Goal: Information Seeking & Learning: Learn about a topic

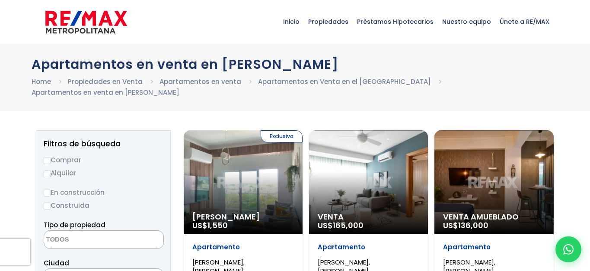
select select
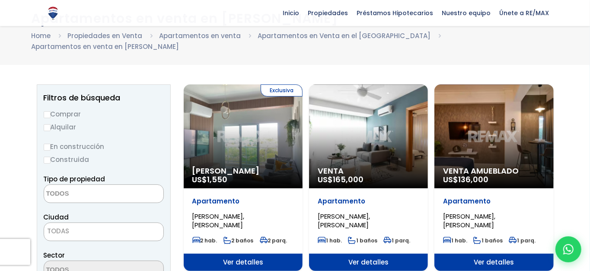
click at [82, 113] on label "Comprar" at bounding box center [104, 114] width 120 height 11
click at [51, 113] on input "Comprar" at bounding box center [47, 114] width 7 height 7
radio input "true"
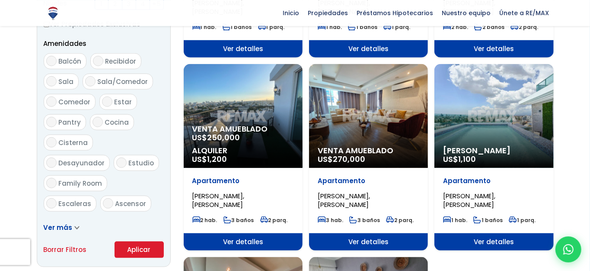
scroll to position [445, 0]
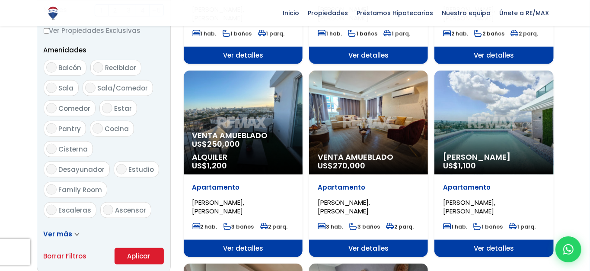
click at [546, 123] on div "Alquiler Amueblado US$ 1,100" at bounding box center [493, 122] width 119 height 104
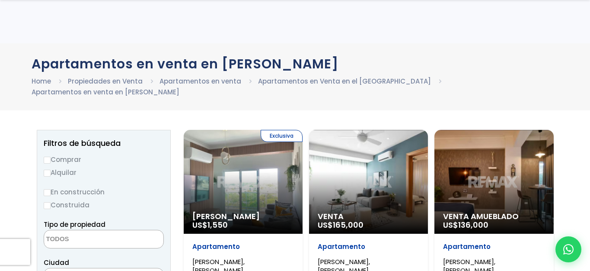
select select
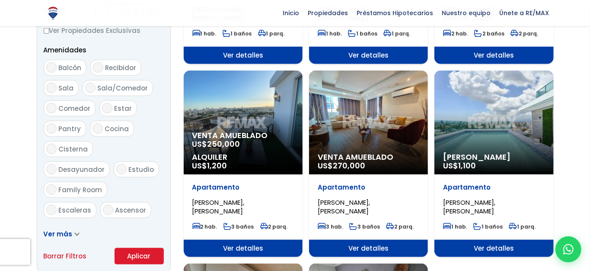
click at [481, 99] on div "Alquiler Amueblado US$ 1,100" at bounding box center [493, 122] width 119 height 104
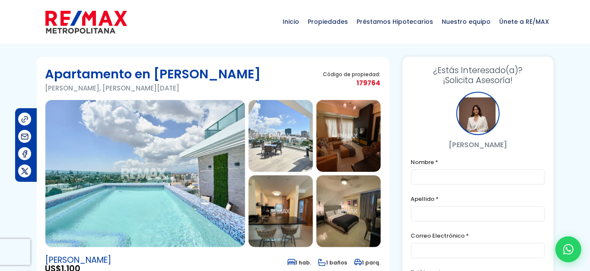
click at [157, 145] on img at bounding box center [145, 173] width 200 height 147
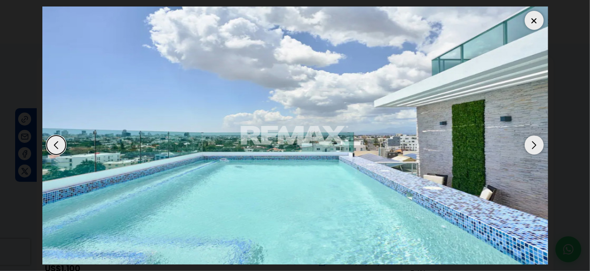
click at [539, 136] on div "Next slide" at bounding box center [534, 144] width 19 height 19
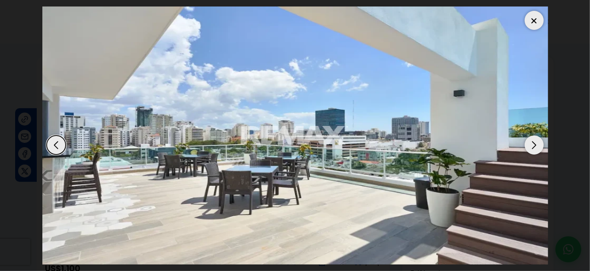
click at [539, 136] on div "Next slide" at bounding box center [534, 144] width 19 height 19
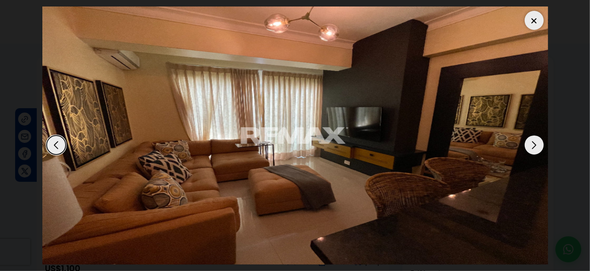
click at [539, 136] on div "Next slide" at bounding box center [534, 144] width 19 height 19
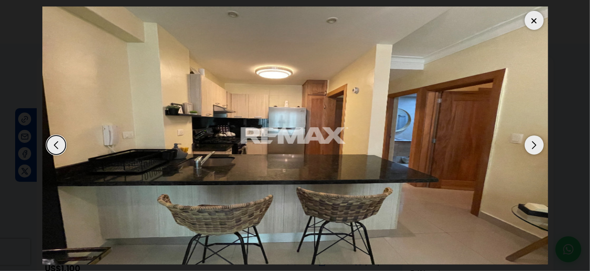
click at [539, 136] on div "Next slide" at bounding box center [534, 144] width 19 height 19
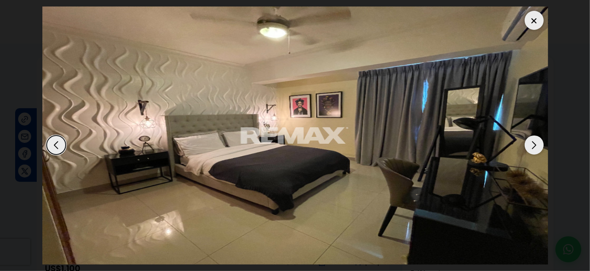
click at [539, 136] on div "Next slide" at bounding box center [534, 144] width 19 height 19
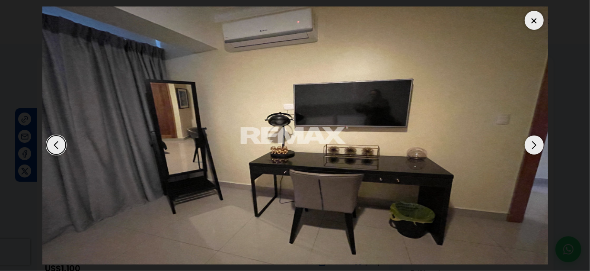
click at [539, 136] on div "Next slide" at bounding box center [534, 144] width 19 height 19
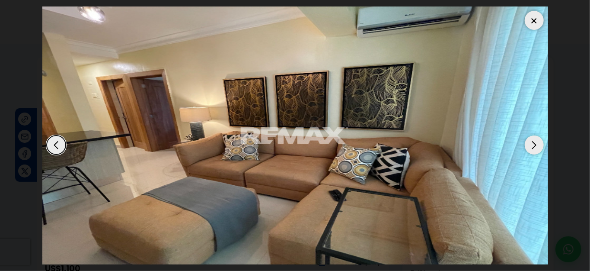
click at [539, 136] on div "Next slide" at bounding box center [534, 144] width 19 height 19
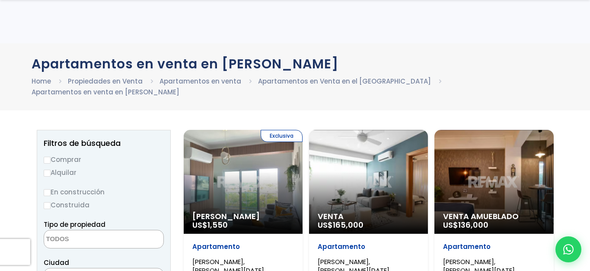
select select
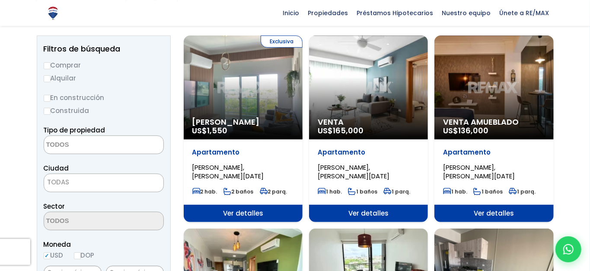
scroll to position [80, 0]
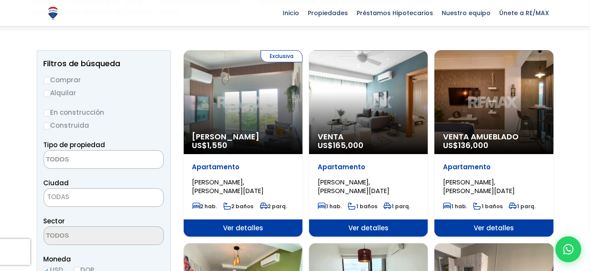
click at [367, 115] on div "Venta US$ 165,000" at bounding box center [368, 102] width 119 height 104
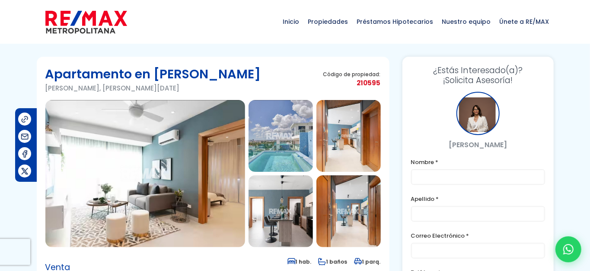
click at [156, 163] on img at bounding box center [145, 173] width 200 height 147
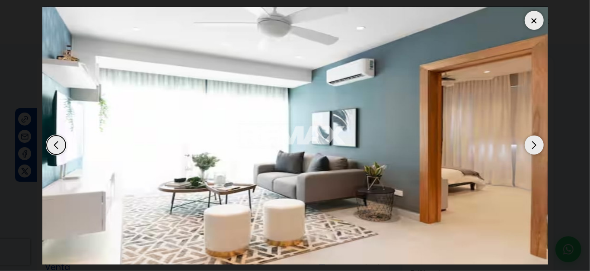
click at [536, 138] on div "Next slide" at bounding box center [534, 144] width 19 height 19
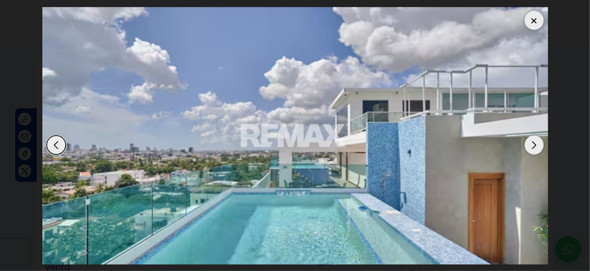
click at [536, 138] on div "Next slide" at bounding box center [534, 144] width 19 height 19
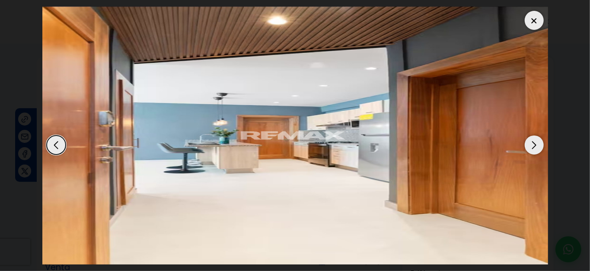
click at [536, 138] on div "Next slide" at bounding box center [534, 144] width 19 height 19
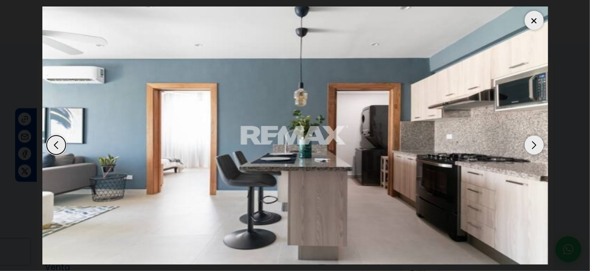
click at [536, 138] on div "Next slide" at bounding box center [534, 144] width 19 height 19
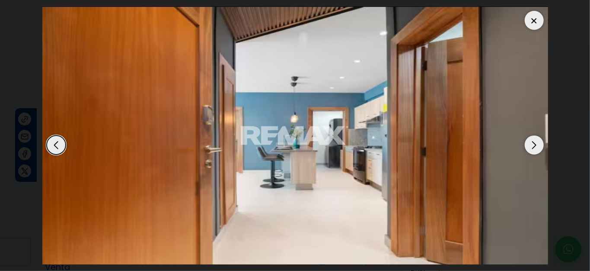
click at [536, 138] on div "Next slide" at bounding box center [534, 144] width 19 height 19
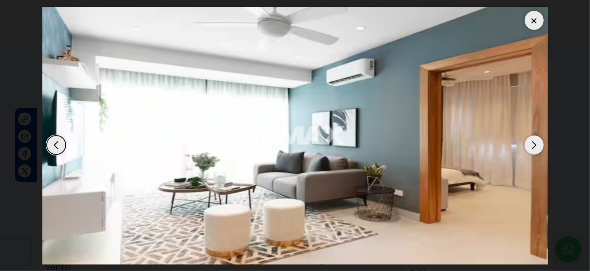
click at [536, 138] on div "Next slide" at bounding box center [534, 144] width 19 height 19
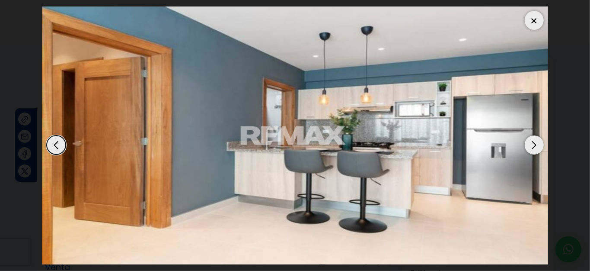
click at [536, 138] on div "Next slide" at bounding box center [534, 144] width 19 height 19
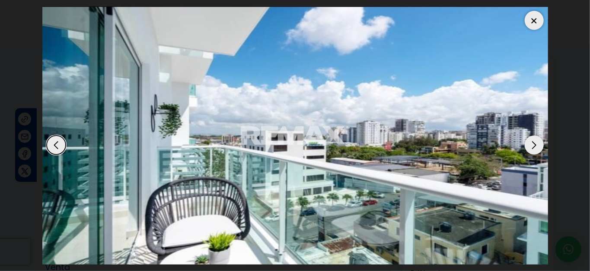
click at [536, 138] on div "Next slide" at bounding box center [534, 144] width 19 height 19
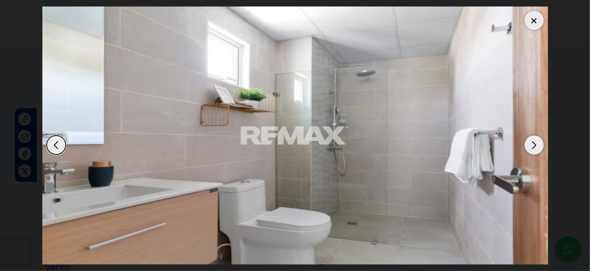
click at [536, 138] on div "Next slide" at bounding box center [534, 144] width 19 height 19
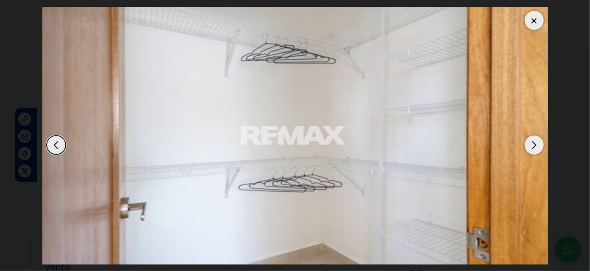
click at [536, 138] on div "Next slide" at bounding box center [534, 144] width 19 height 19
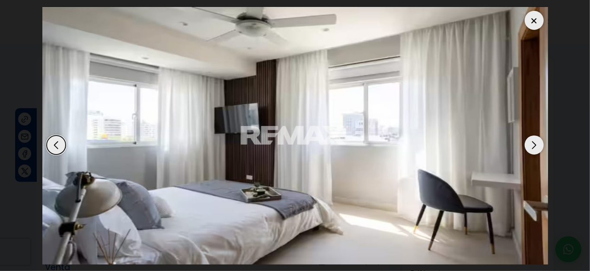
click at [536, 138] on div "Next slide" at bounding box center [534, 144] width 19 height 19
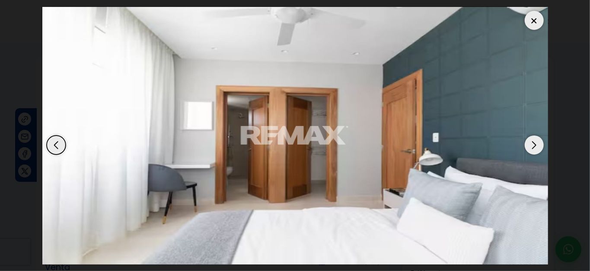
click at [536, 138] on div "Next slide" at bounding box center [534, 144] width 19 height 19
